Goal: Task Accomplishment & Management: Manage account settings

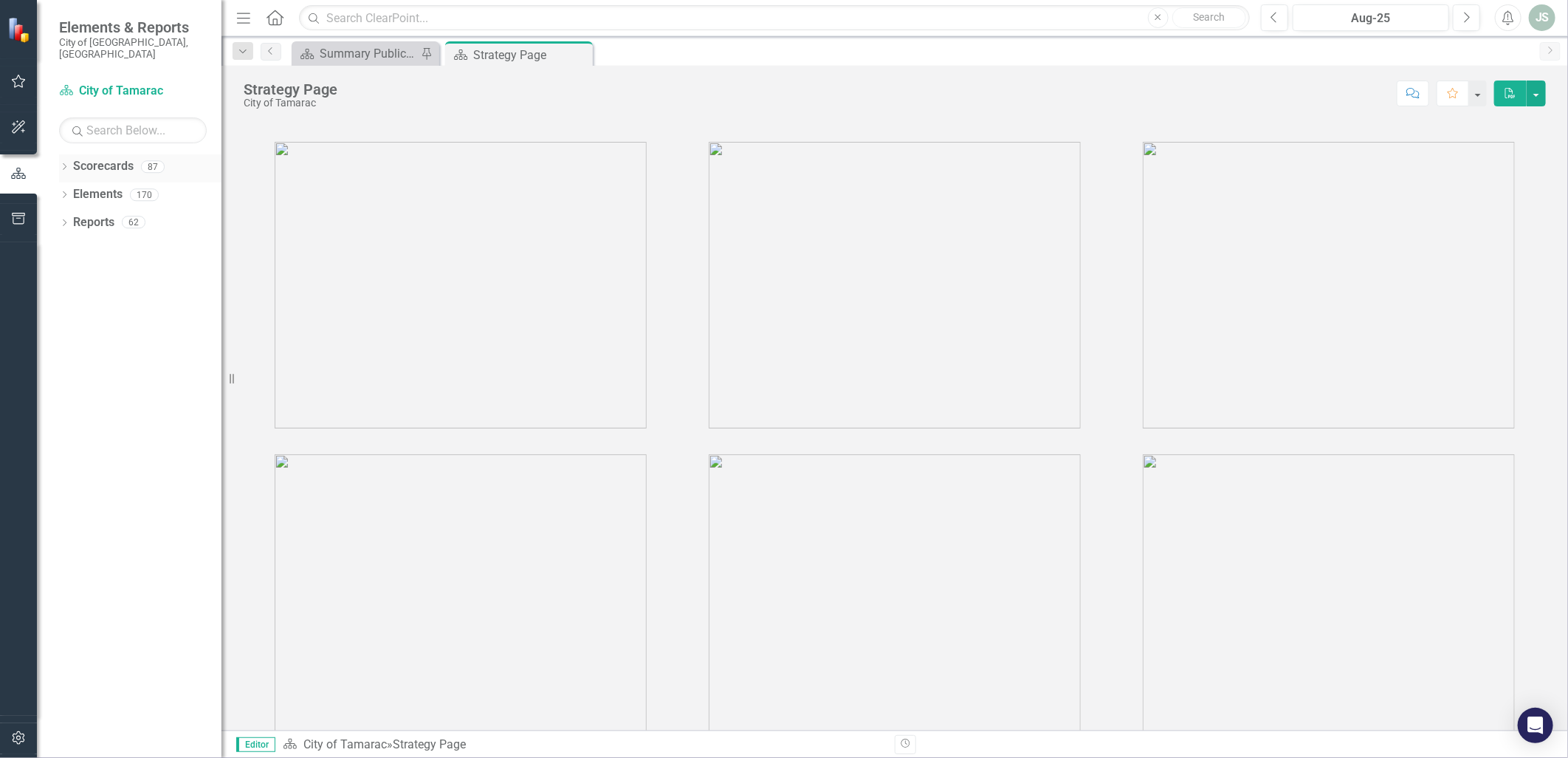
click at [63, 164] on icon "Dropdown" at bounding box center [63, 168] width 10 height 8
click at [70, 190] on icon "Dropdown" at bounding box center [72, 194] width 11 height 8
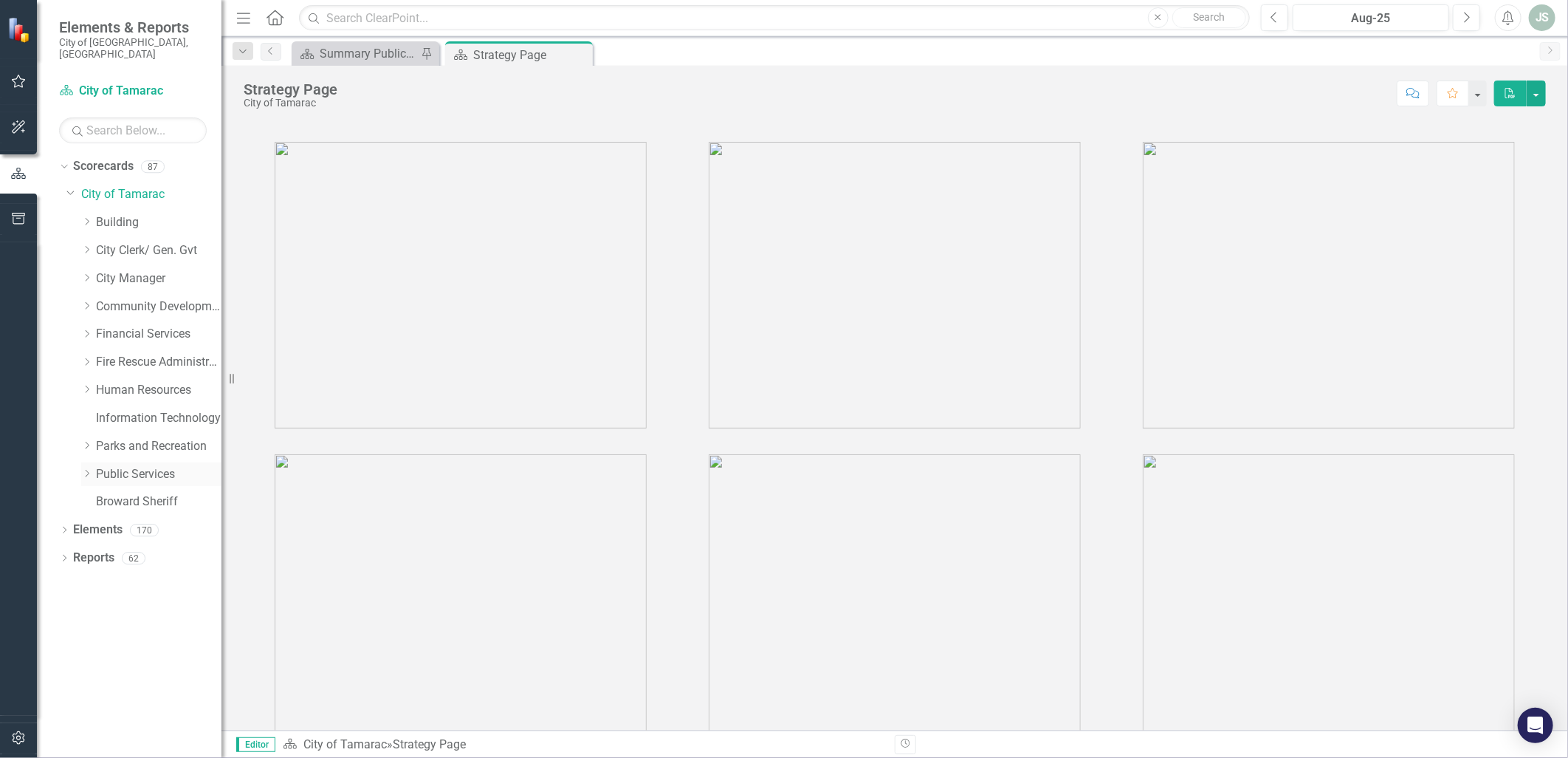
click at [87, 470] on icon at bounding box center [87, 474] width 4 height 8
click at [129, 529] on div "Facilities" at bounding box center [165, 530] width 110 height 25
drag, startPoint x: 139, startPoint y: 518, endPoint x: 158, endPoint y: 532, distance: 23.6
click at [141, 522] on link "Facilities" at bounding box center [165, 530] width 110 height 17
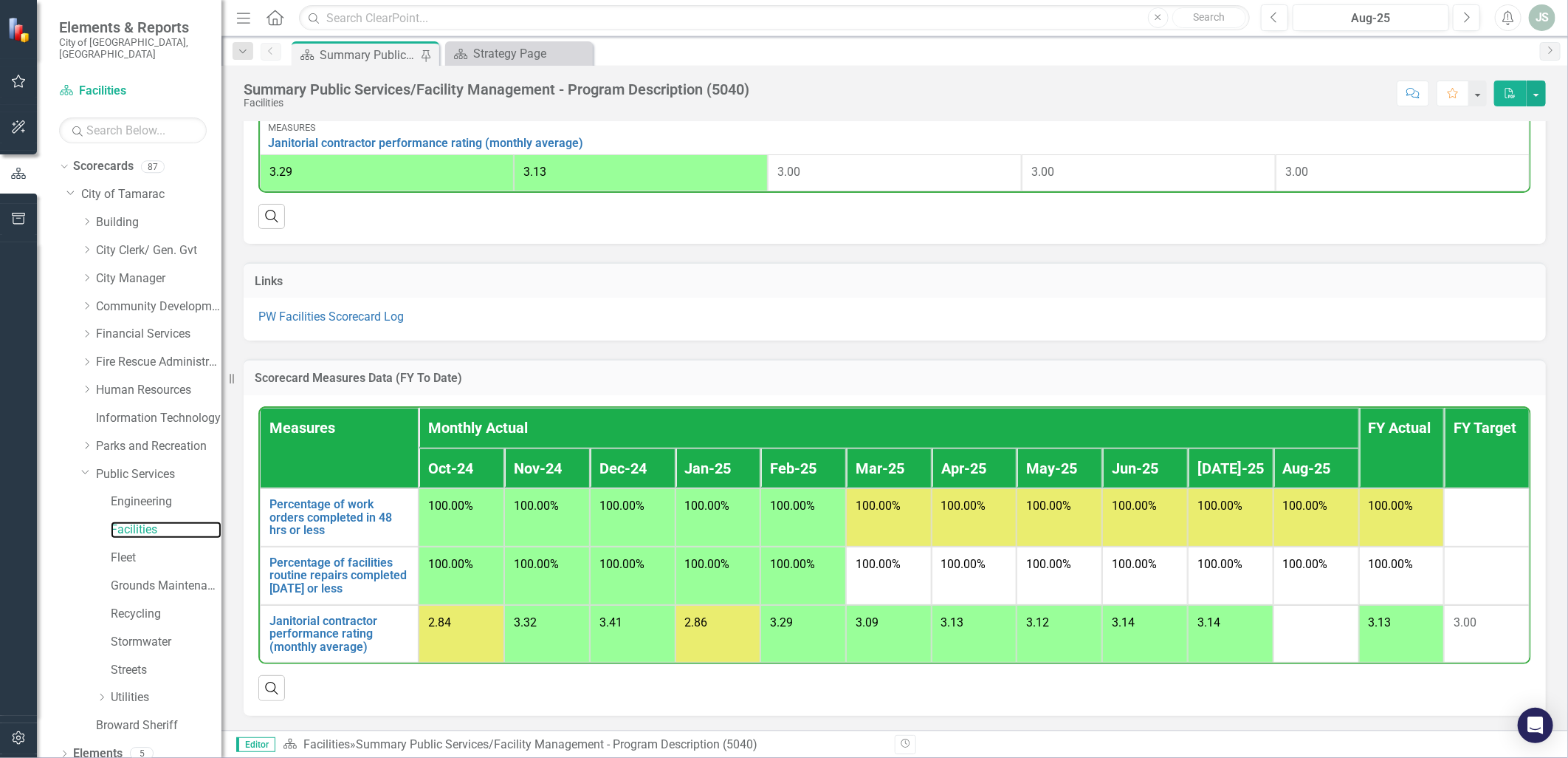
scroll to position [705, 0]
drag, startPoint x: 323, startPoint y: 633, endPoint x: 734, endPoint y: 750, distance: 427.3
click at [323, 633] on link "Janitorial contractor performance rating (monthly average)" at bounding box center [339, 634] width 140 height 39
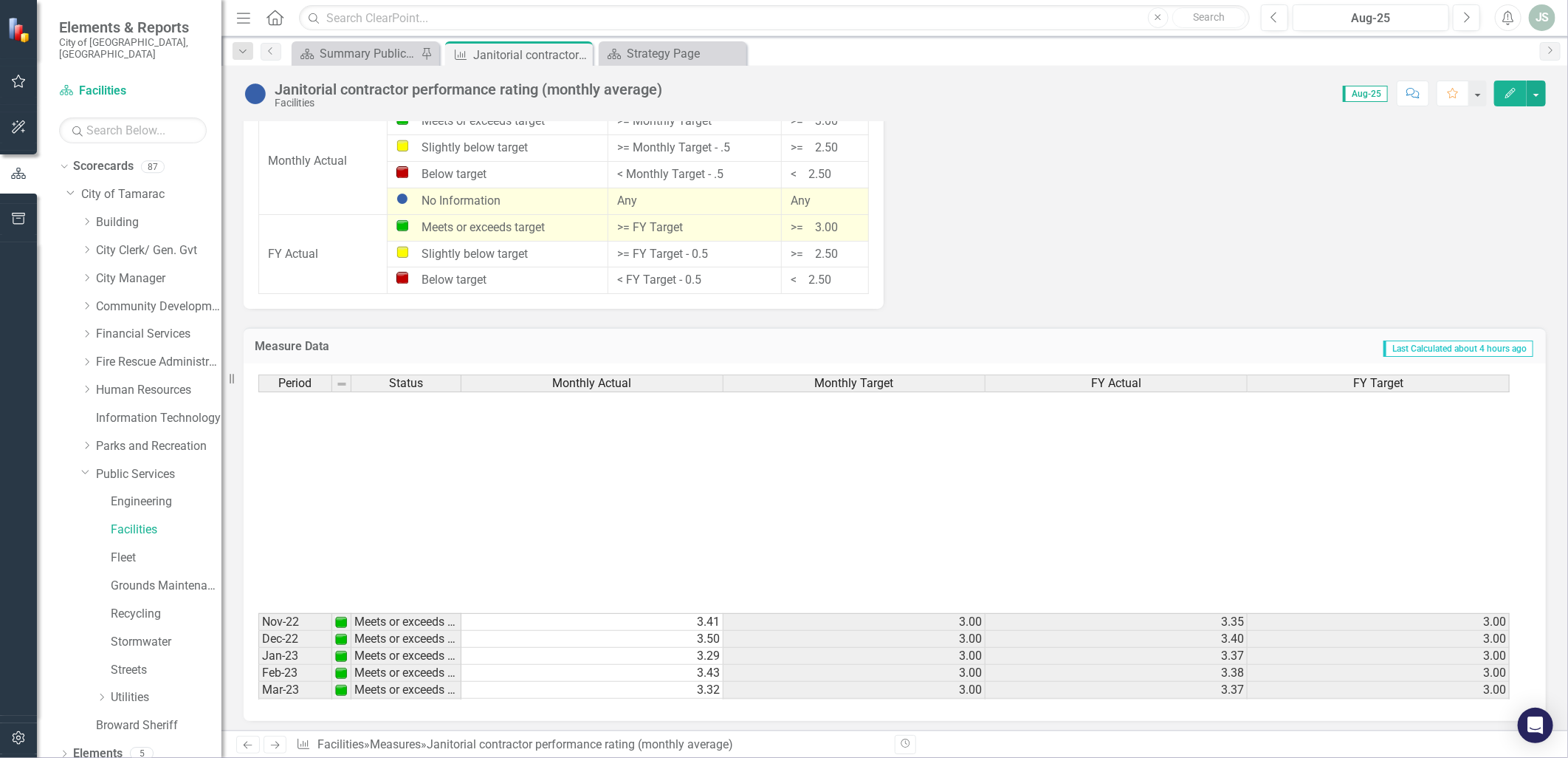
scroll to position [543, 0]
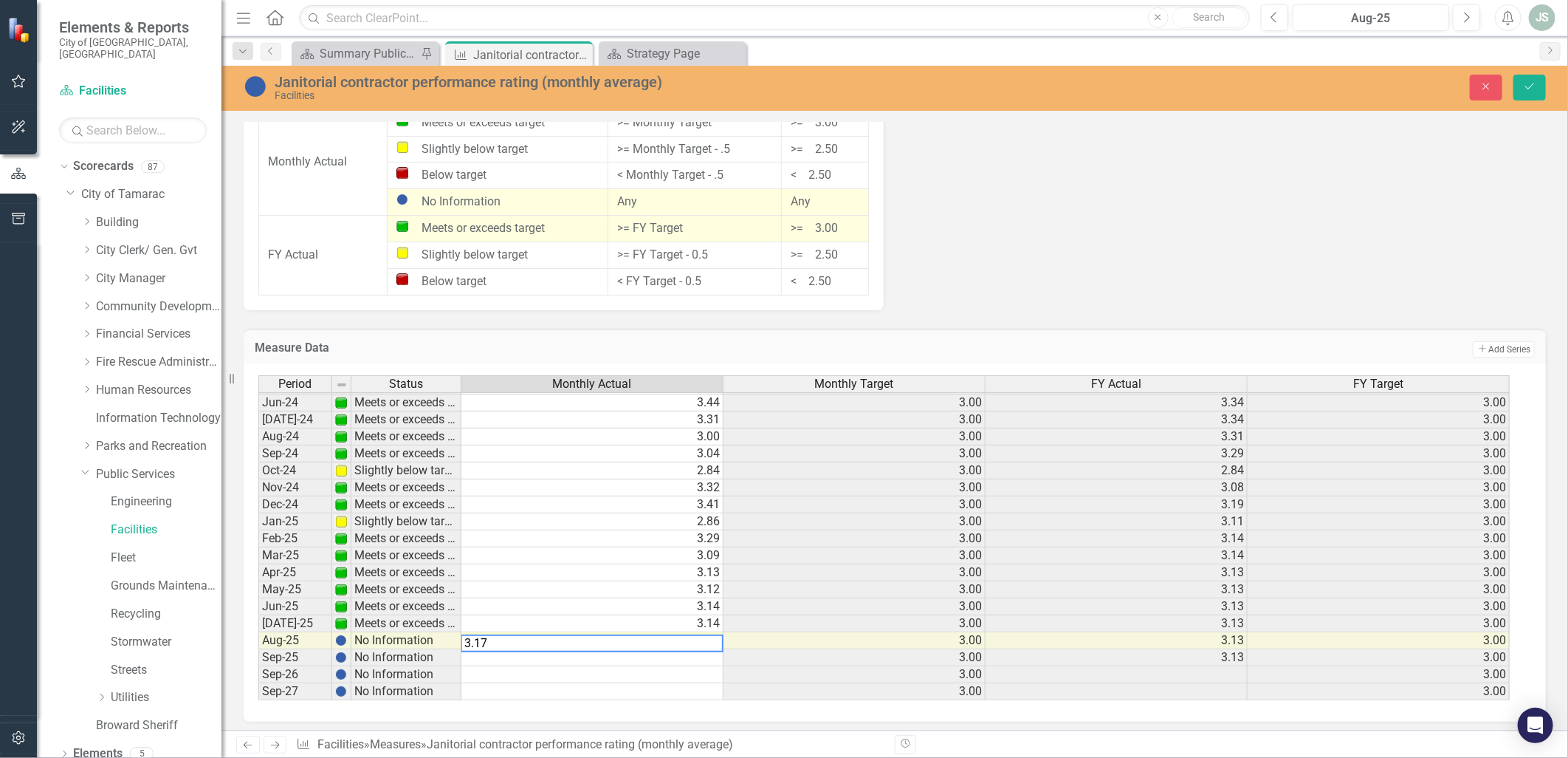
type textarea "3.17"
click at [677, 667] on td at bounding box center [592, 675] width 262 height 17
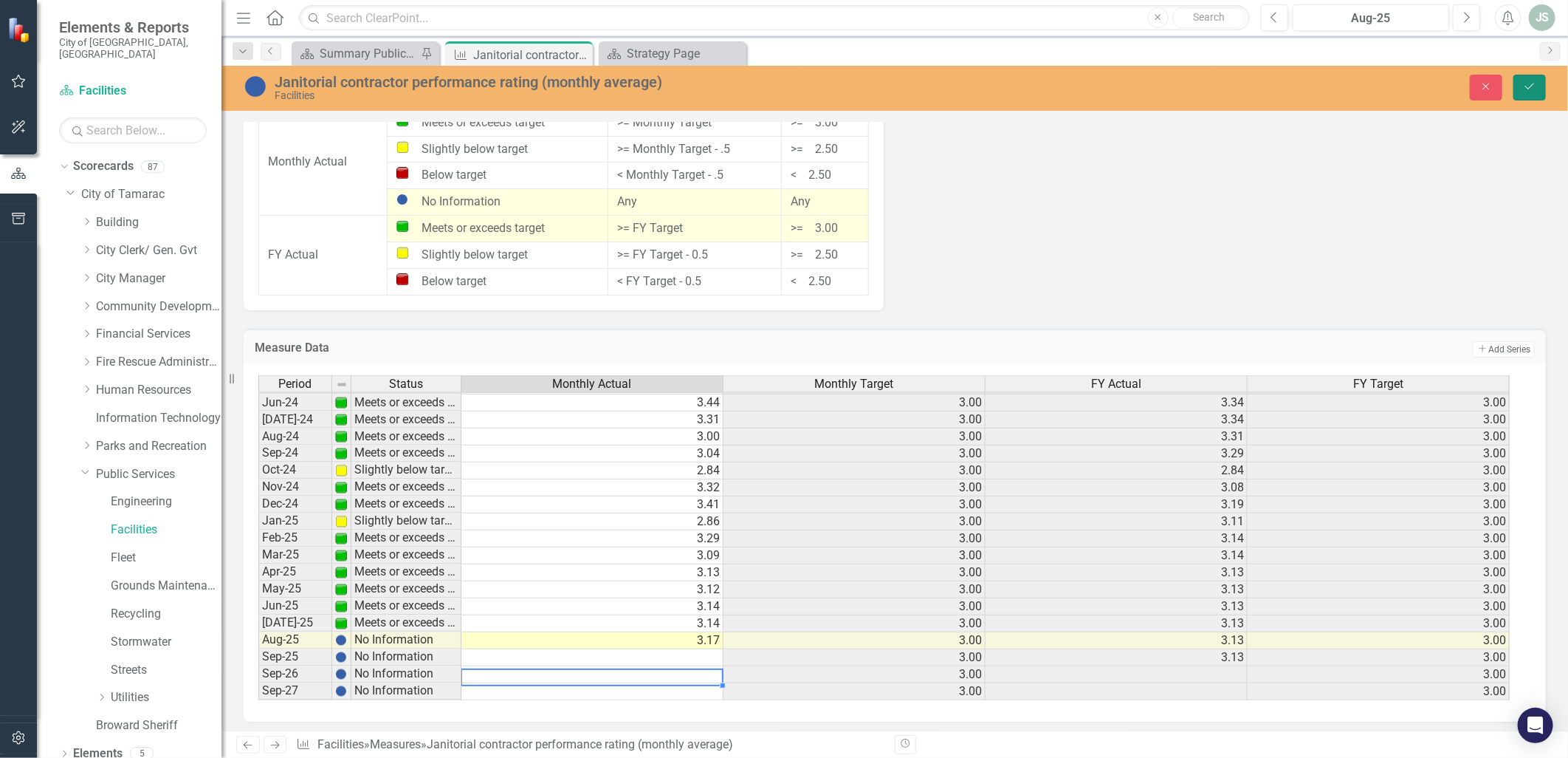
click at [1529, 86] on icon "Save" at bounding box center [1529, 86] width 13 height 10
